Goal: Information Seeking & Learning: Learn about a topic

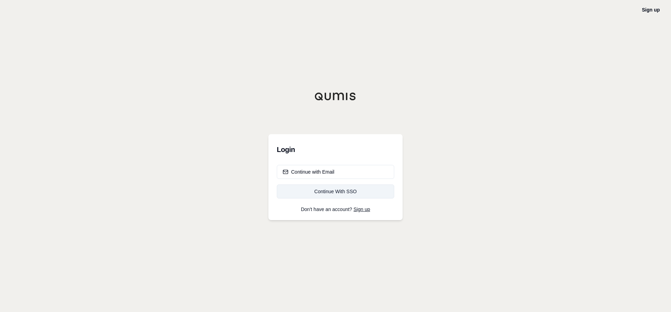
click at [332, 191] on div "Continue With SSO" at bounding box center [336, 191] width 106 height 7
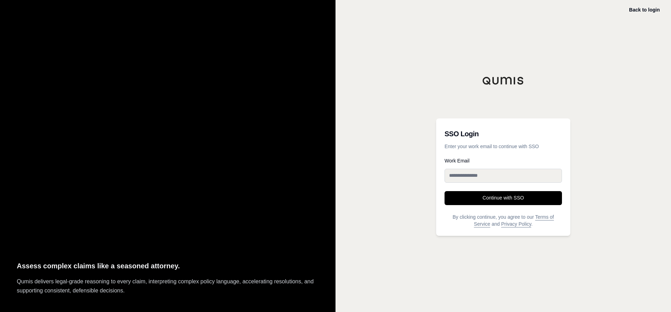
click at [487, 177] on input "Work Email" at bounding box center [503, 176] width 117 height 14
type input "**********"
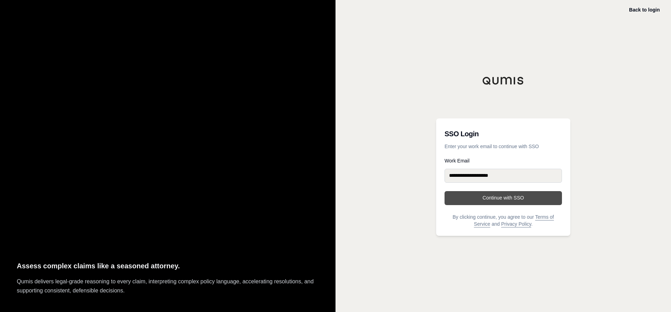
click at [498, 197] on button "Continue with SSO" at bounding box center [503, 198] width 117 height 14
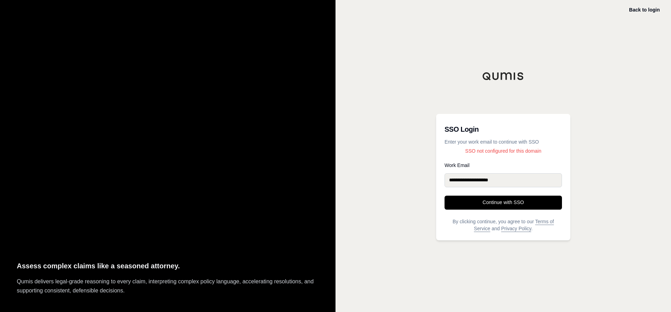
click at [639, 6] on div "Back to login" at bounding box center [644, 10] width 31 height 8
click at [640, 8] on link "Back to login" at bounding box center [644, 10] width 31 height 6
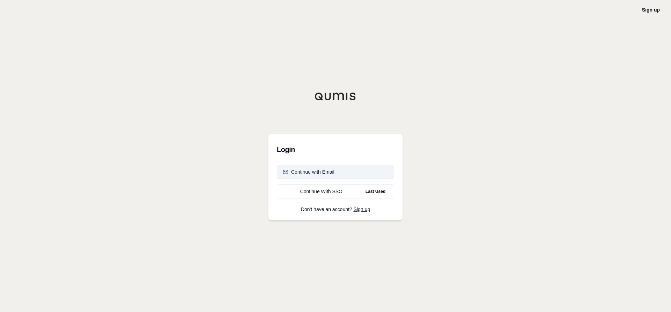
click at [335, 171] on button "Continue with Email" at bounding box center [335, 172] width 117 height 14
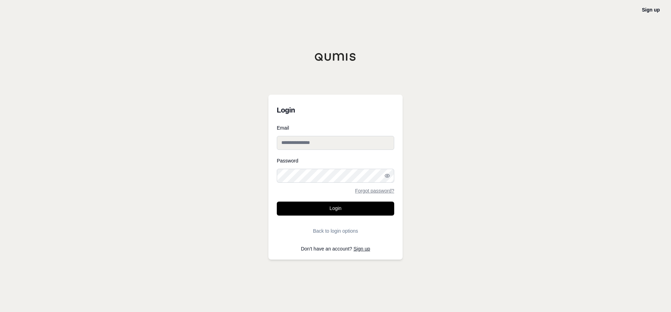
type input "**********"
click at [339, 208] on button "Login" at bounding box center [335, 209] width 117 height 14
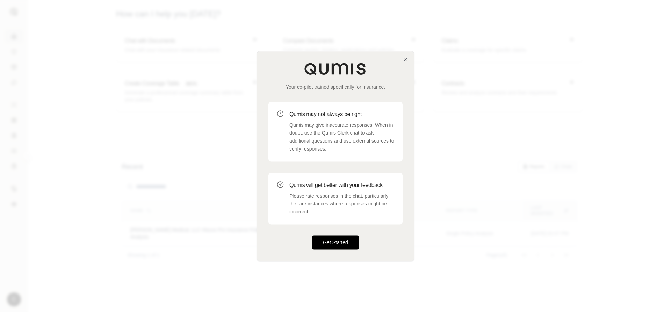
click at [337, 241] on button "Get Started" at bounding box center [336, 243] width 48 height 14
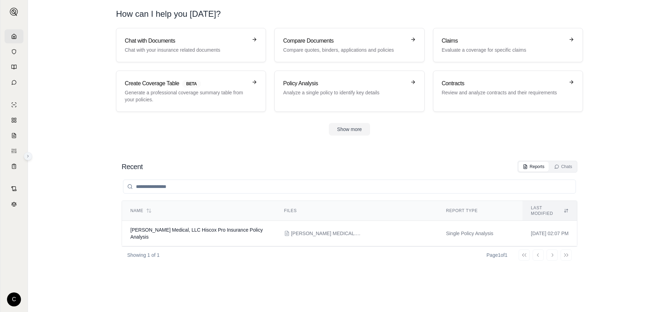
click at [28, 157] on icon at bounding box center [28, 156] width 4 height 4
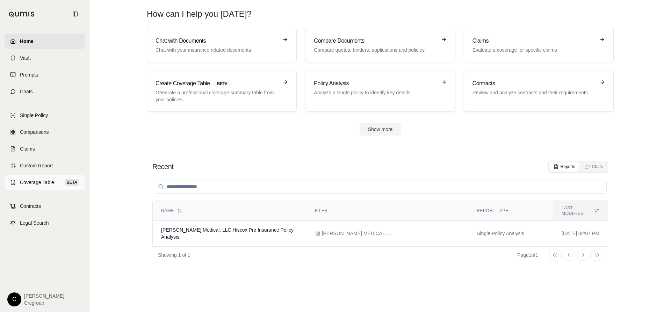
click at [33, 181] on span "Coverage Table" at bounding box center [37, 182] width 34 height 7
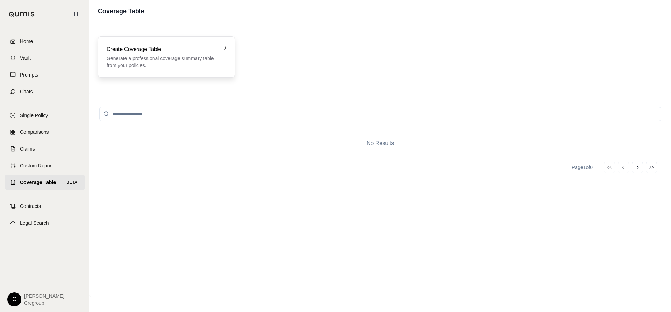
click at [208, 55] on p "Generate a professional coverage summary table from your policies." at bounding box center [162, 62] width 110 height 14
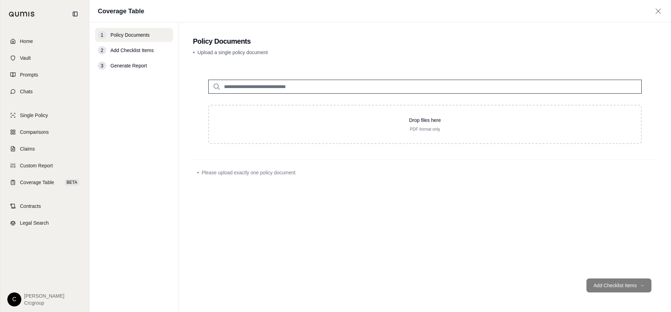
click at [247, 86] on input "search" at bounding box center [425, 87] width 434 height 14
click at [104, 50] on div "2" at bounding box center [102, 50] width 8 height 8
click at [614, 284] on footer "Add Checklist Items →" at bounding box center [425, 285] width 464 height 25
click at [611, 284] on footer "Add Checklist Items →" at bounding box center [425, 285] width 464 height 25
click at [119, 52] on span "Add Checklist Items" at bounding box center [131, 50] width 43 height 7
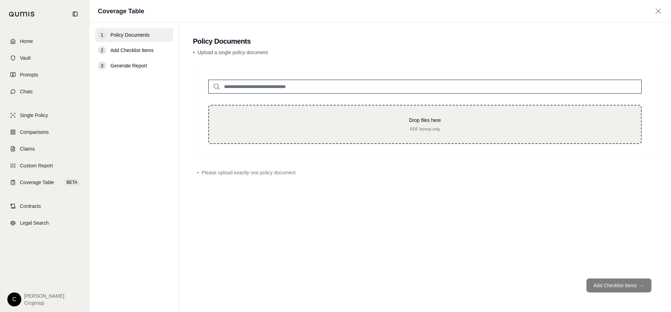
click at [354, 122] on p "Drop files here" at bounding box center [425, 120] width 410 height 7
type input "**********"
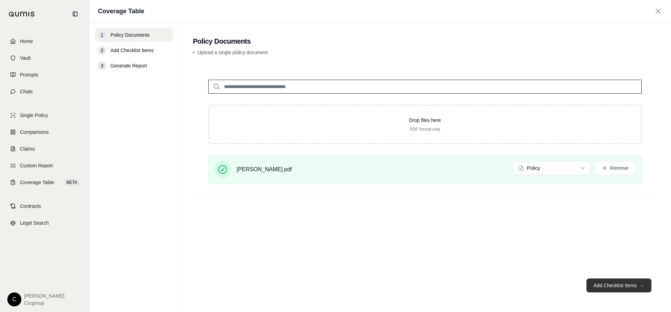
click at [620, 285] on button "Add Checklist Items →" at bounding box center [619, 286] width 65 height 14
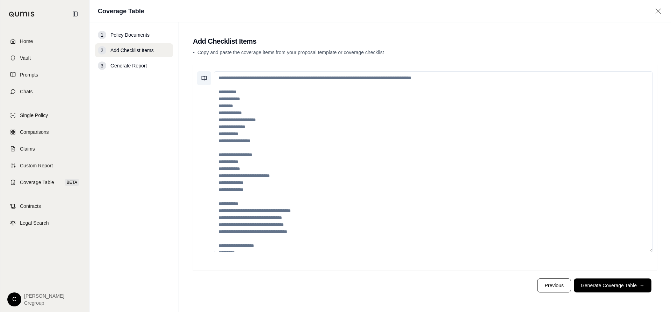
click at [203, 78] on icon at bounding box center [204, 79] width 6 height 6
click at [306, 77] on textarea at bounding box center [433, 161] width 439 height 181
click at [548, 285] on button "Previous" at bounding box center [554, 286] width 34 height 14
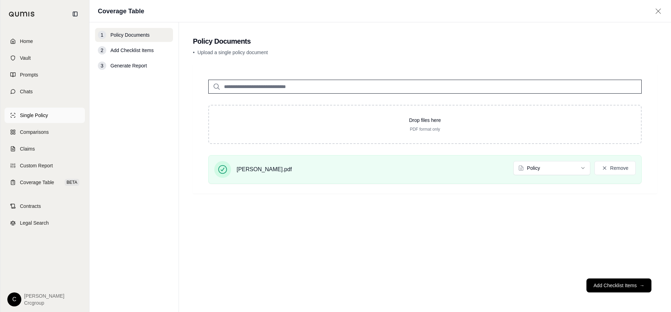
click at [28, 116] on span "Single Policy" at bounding box center [34, 115] width 28 height 7
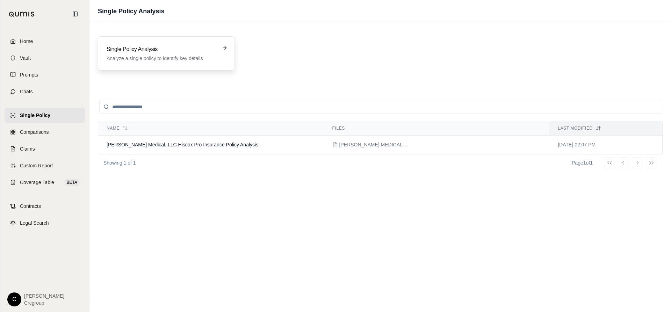
click at [174, 55] on p "Analyze a single policy to identify key details" at bounding box center [162, 58] width 110 height 7
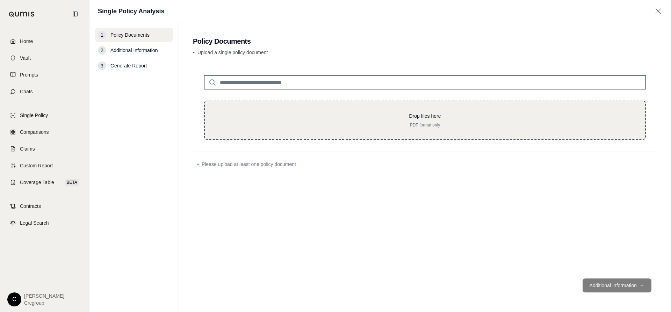
click at [430, 114] on p "Drop files here" at bounding box center [425, 116] width 418 height 7
type input "**********"
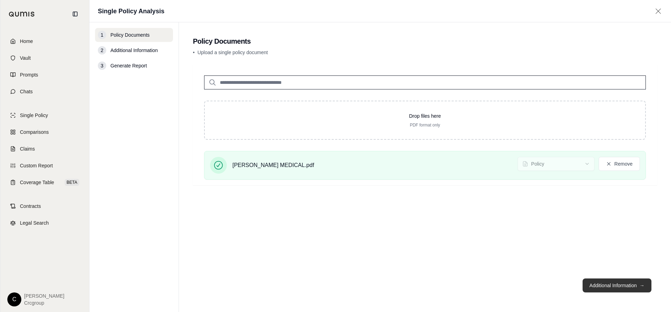
click at [615, 284] on button "Additional Information →" at bounding box center [617, 286] width 69 height 14
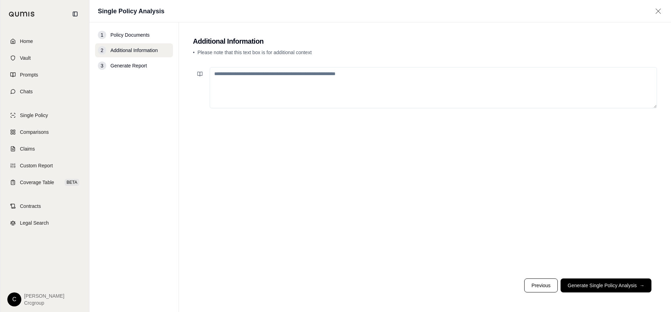
click at [265, 77] on textarea at bounding box center [434, 87] width 448 height 41
click at [201, 74] on icon at bounding box center [200, 74] width 6 height 6
click at [363, 56] on p "• Please note that this text box is for additional context" at bounding box center [425, 52] width 464 height 7
click at [20, 160] on link "Custom Report" at bounding box center [45, 165] width 80 height 15
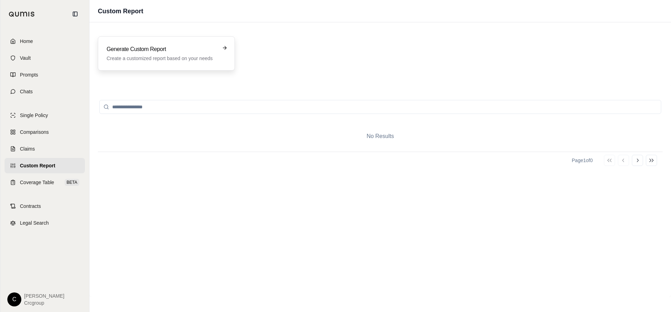
click at [163, 54] on div "Generate Custom Report Create a customized report based on your needs" at bounding box center [162, 53] width 110 height 17
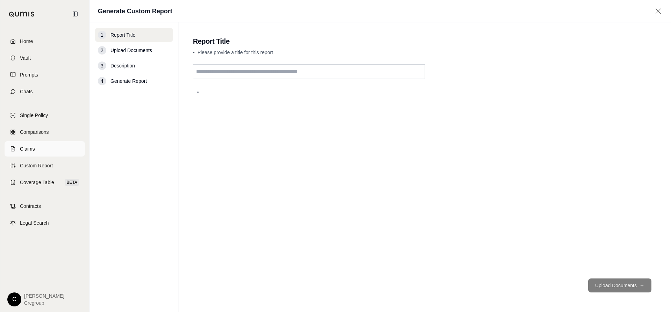
click at [29, 148] on span "Claims" at bounding box center [27, 148] width 15 height 7
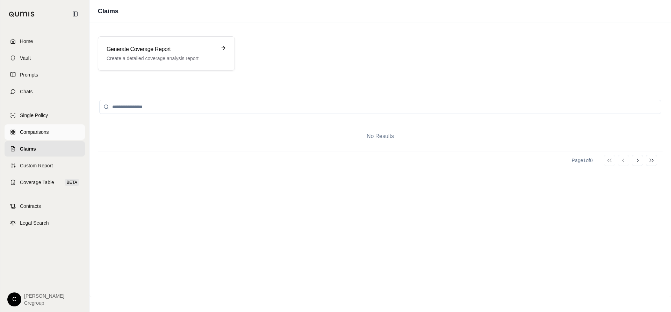
click at [29, 132] on span "Comparisons" at bounding box center [34, 132] width 29 height 7
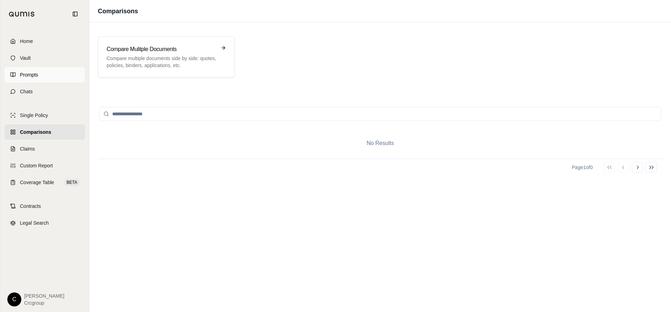
click at [28, 76] on span "Prompts" at bounding box center [29, 74] width 18 height 7
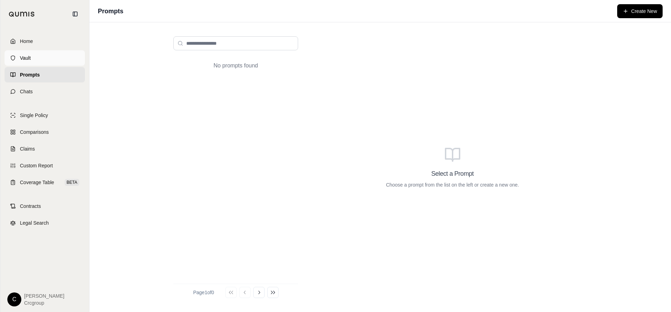
click at [27, 58] on span "Vault" at bounding box center [25, 58] width 11 height 7
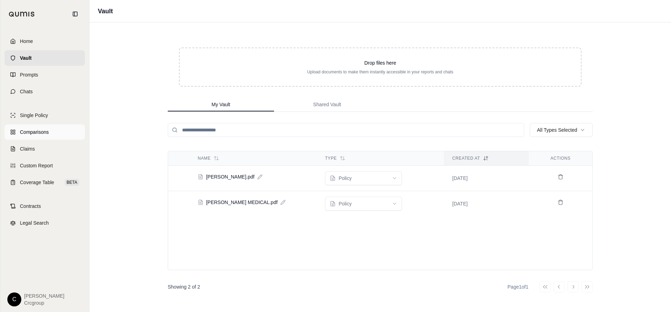
click at [26, 131] on span "Comparisons" at bounding box center [34, 132] width 29 height 7
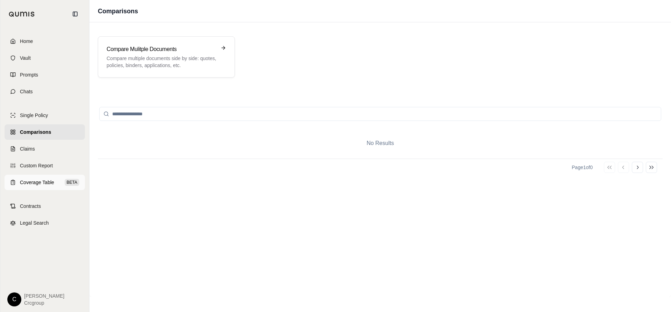
click at [29, 184] on span "Coverage Table" at bounding box center [37, 182] width 34 height 7
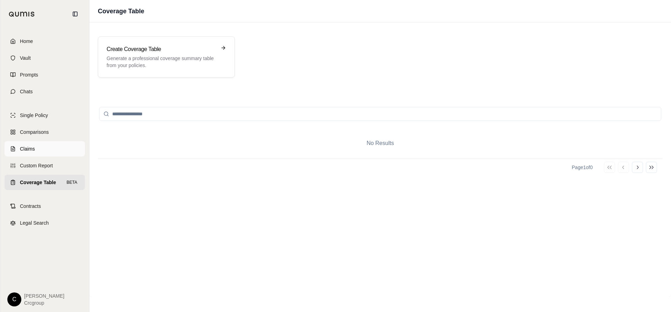
click at [27, 147] on span "Claims" at bounding box center [27, 148] width 15 height 7
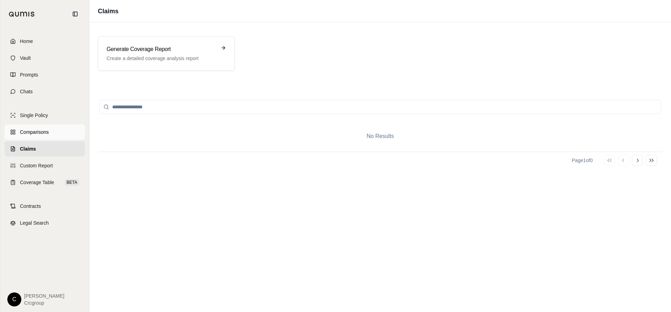
click at [34, 129] on span "Comparisons" at bounding box center [34, 132] width 29 height 7
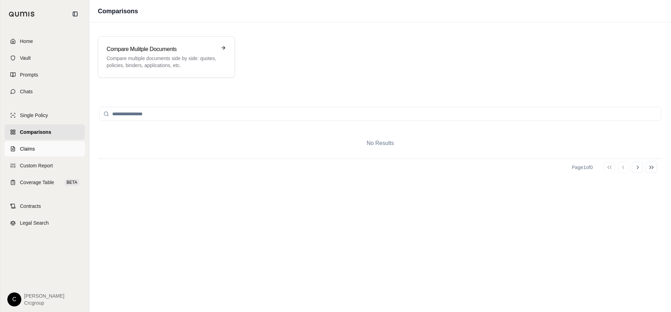
click at [32, 146] on span "Claims" at bounding box center [27, 148] width 15 height 7
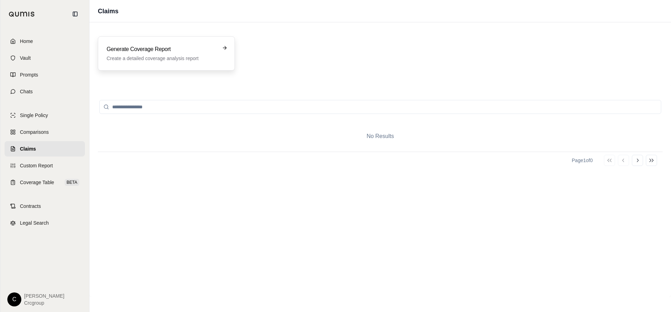
click at [153, 53] on div "Generate Coverage Report Create a detailed coverage analysis report" at bounding box center [162, 53] width 110 height 17
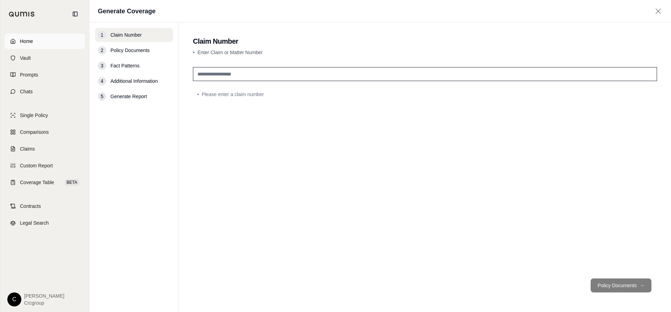
click at [26, 40] on span "Home" at bounding box center [26, 41] width 13 height 7
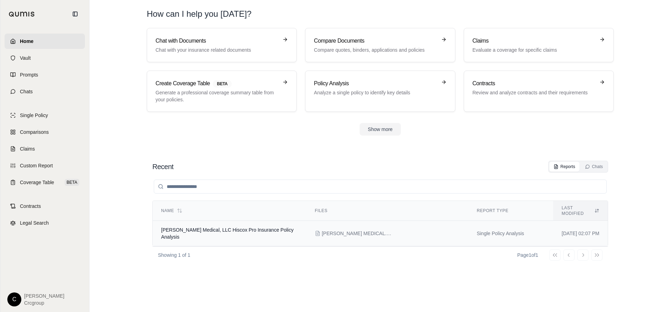
click at [202, 227] on span "[PERSON_NAME] Medical, LLC Hiscox Pro Insurance Policy Analysis" at bounding box center [227, 233] width 133 height 13
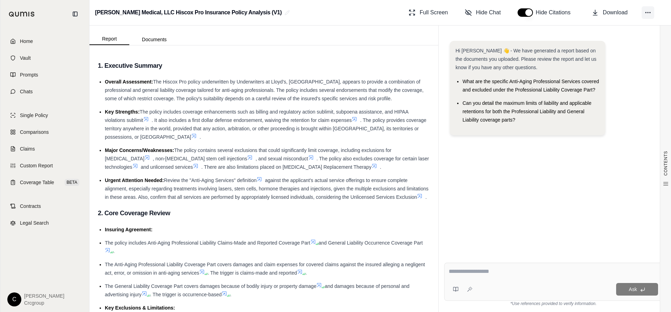
click at [647, 9] on icon at bounding box center [648, 12] width 7 height 7
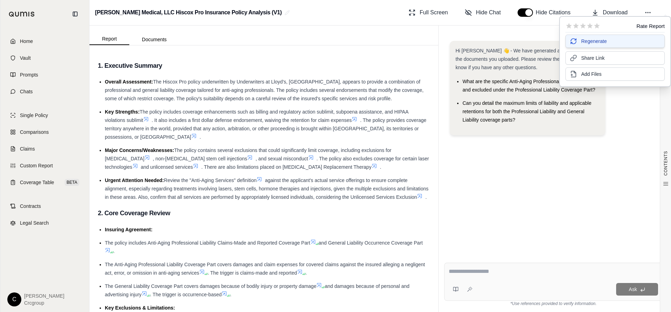
click at [608, 41] on button "Regenerate" at bounding box center [615, 41] width 99 height 13
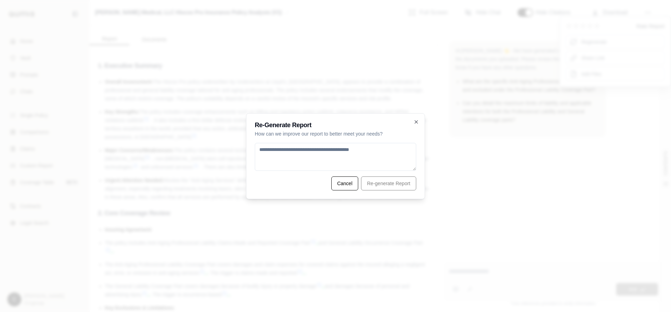
click at [308, 147] on textarea at bounding box center [336, 157] width 162 height 28
type textarea "**********"
click at [400, 182] on button "Re-generate Report" at bounding box center [388, 184] width 55 height 14
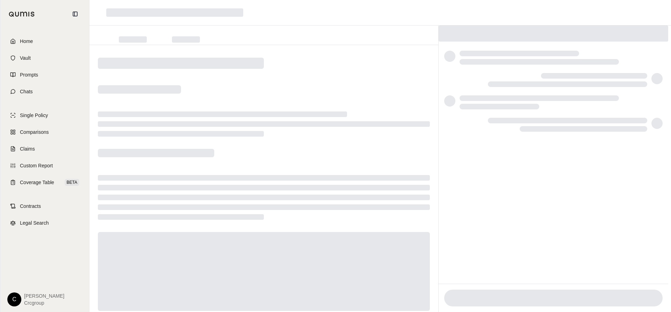
click at [377, 154] on div at bounding box center [264, 188] width 349 height 287
click at [176, 247] on div at bounding box center [264, 271] width 332 height 79
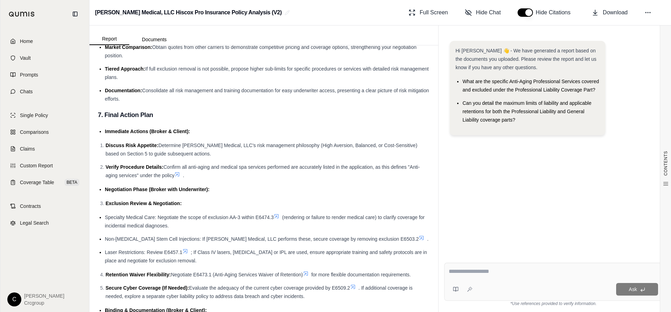
scroll to position [2032, 0]
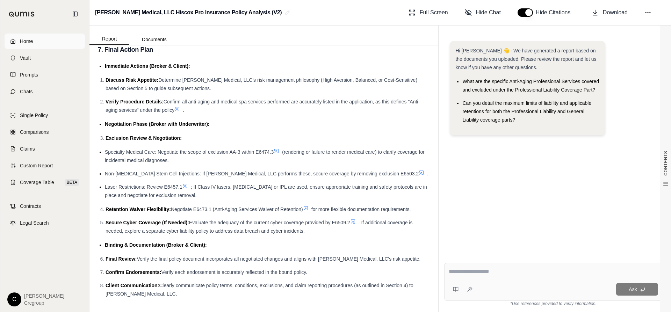
click at [22, 43] on span "Home" at bounding box center [26, 41] width 13 height 7
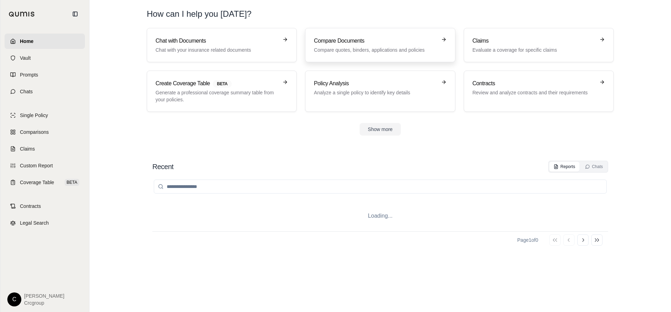
click at [395, 47] on p "Compare quotes, binders, applications and policies" at bounding box center [375, 50] width 123 height 7
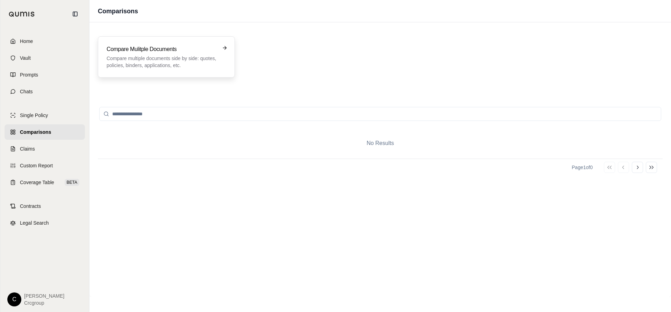
click at [173, 57] on p "Compare multiple documents side by side: quotes, policies, binders, application…" at bounding box center [162, 62] width 110 height 14
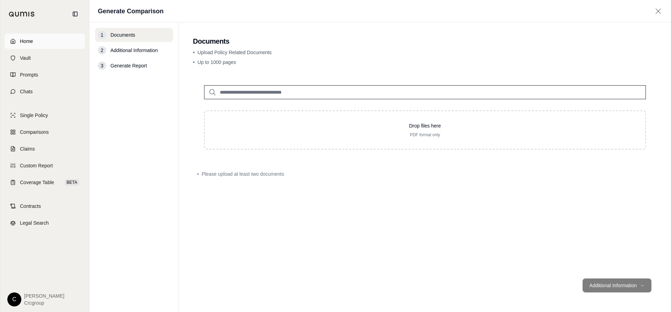
click at [27, 41] on span "Home" at bounding box center [26, 41] width 13 height 7
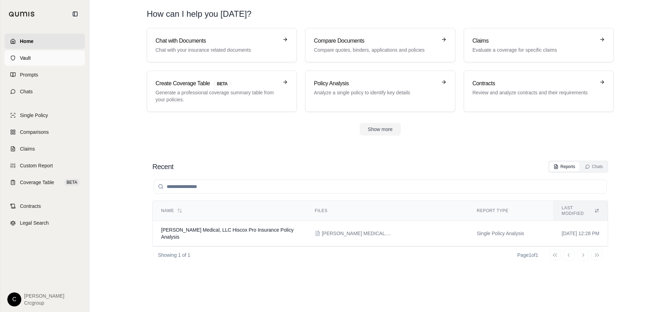
click at [24, 56] on span "Vault" at bounding box center [25, 58] width 11 height 7
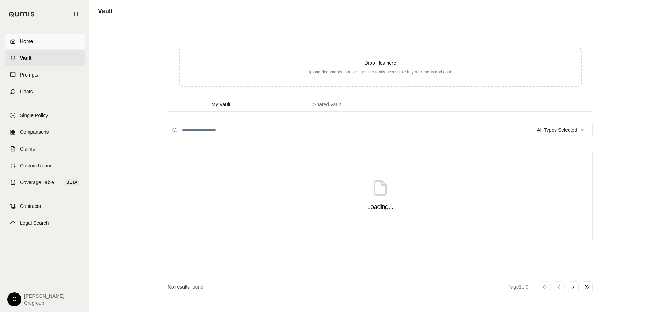
click at [23, 42] on span "Home" at bounding box center [26, 41] width 13 height 7
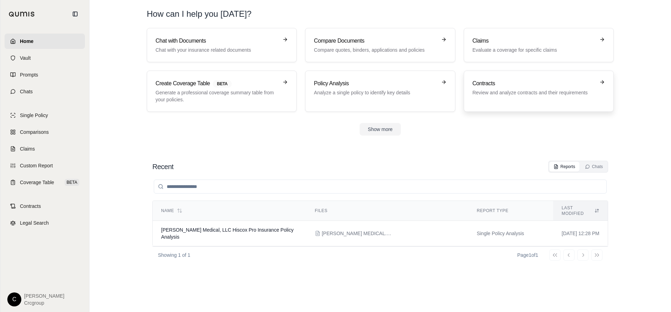
click at [511, 89] on div "Contracts Review and analyze contracts and their requirements" at bounding box center [534, 87] width 123 height 17
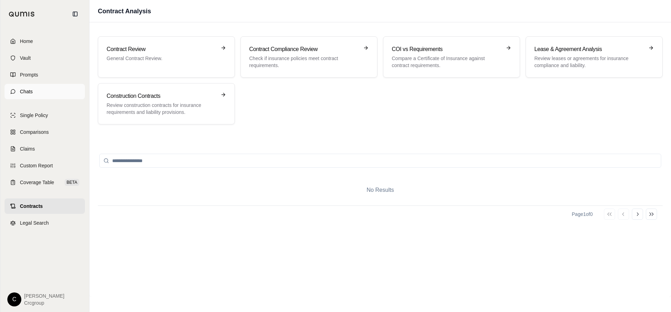
click at [27, 90] on span "Chats" at bounding box center [26, 91] width 13 height 7
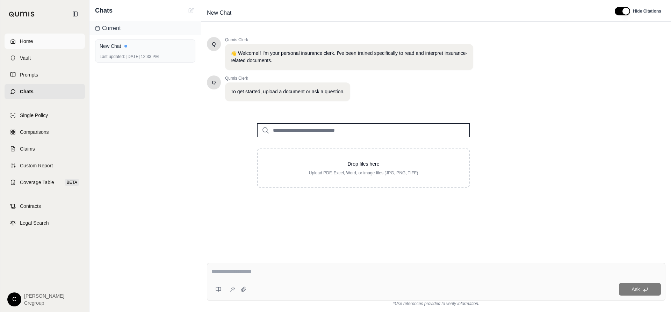
click at [22, 40] on span "Home" at bounding box center [26, 41] width 13 height 7
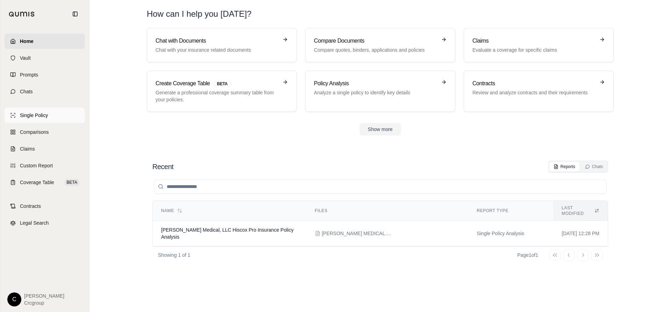
click at [17, 113] on link "Single Policy" at bounding box center [45, 115] width 80 height 15
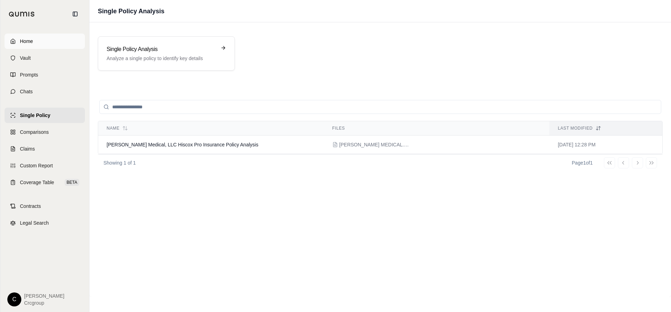
click at [28, 41] on span "Home" at bounding box center [26, 41] width 13 height 7
